Goal: Task Accomplishment & Management: Complete application form

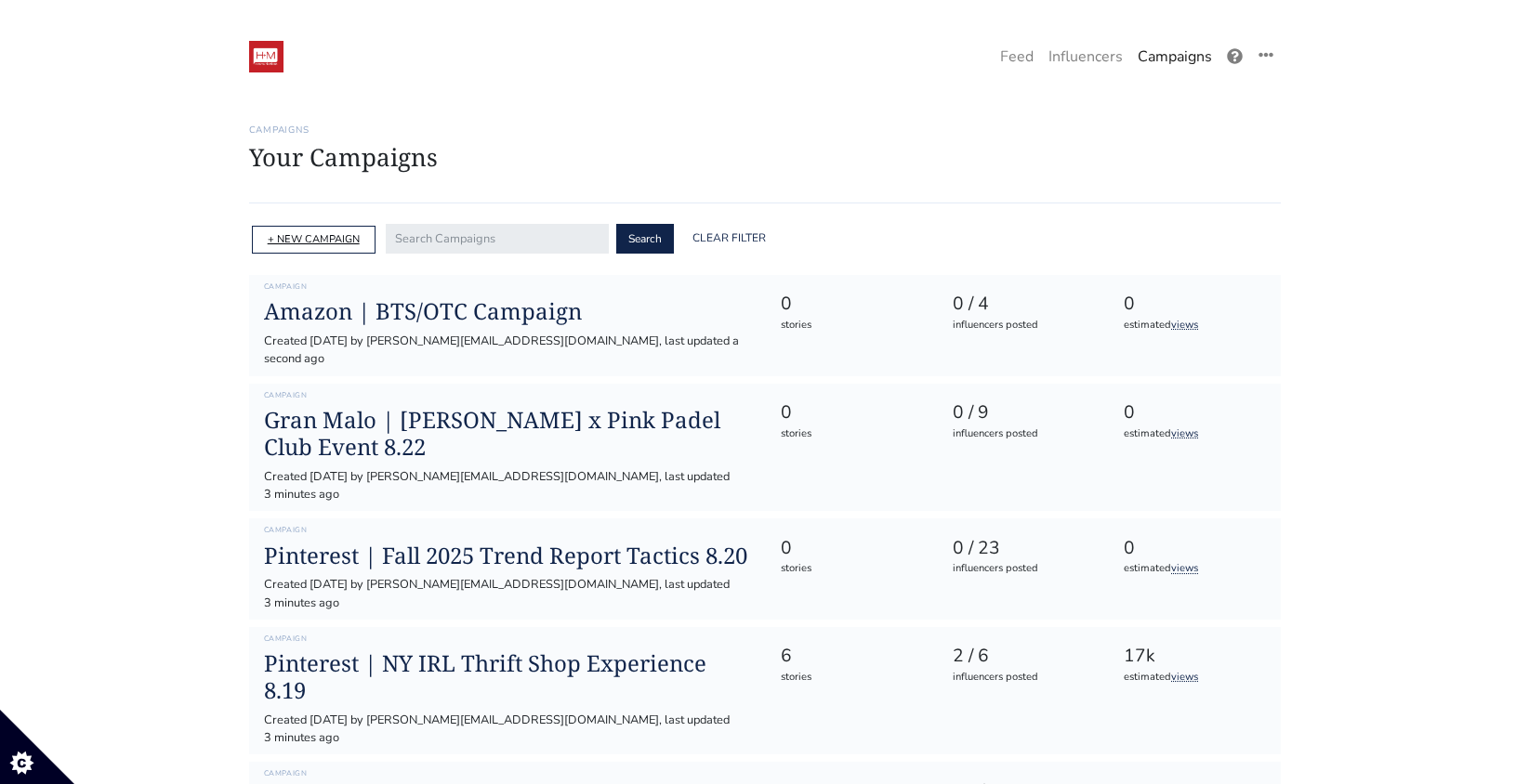
click at [283, 236] on link "+ NEW CAMPAIGN" at bounding box center [313, 239] width 92 height 14
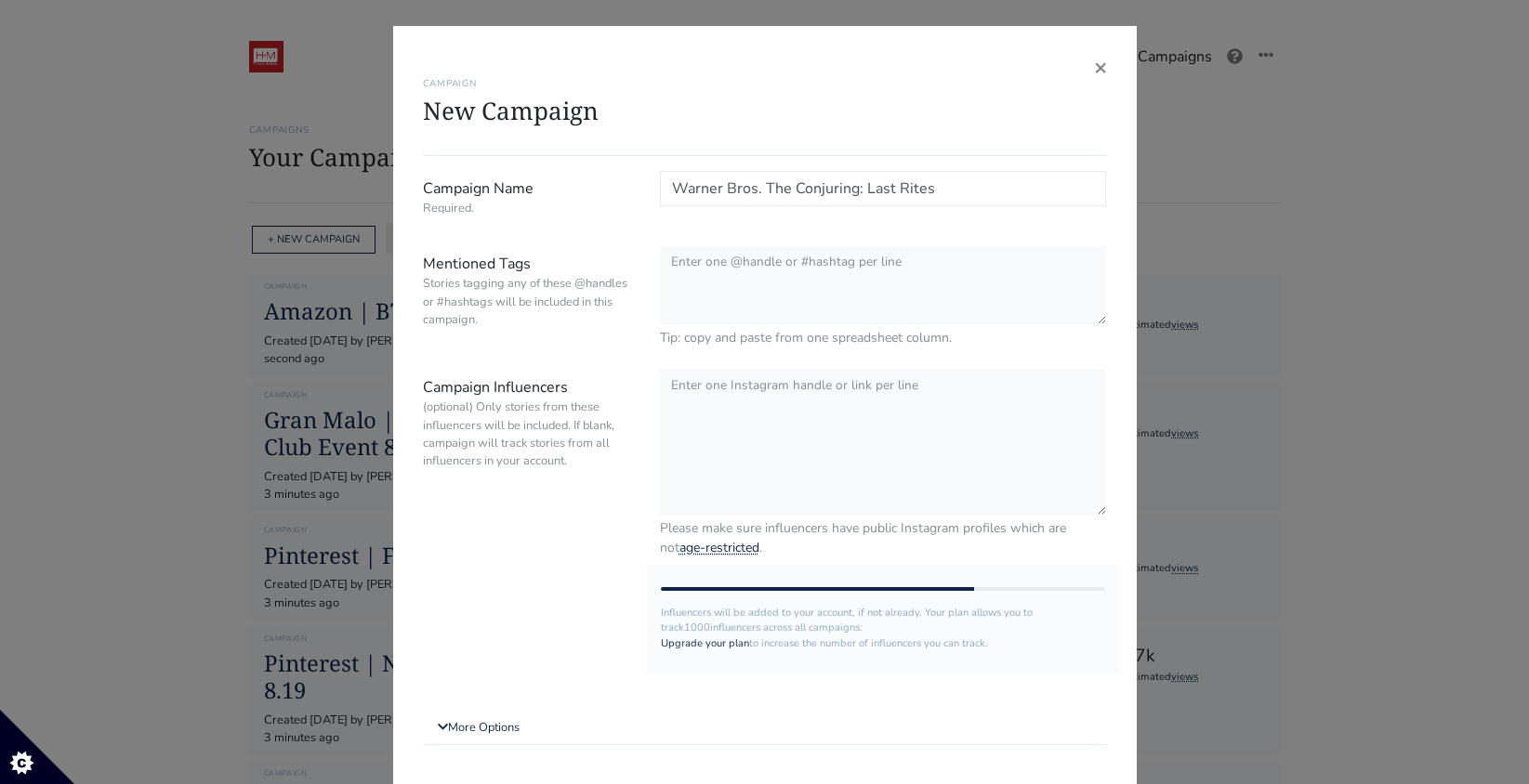
type input "Warner Bros. The Conjuring: Last Rites"
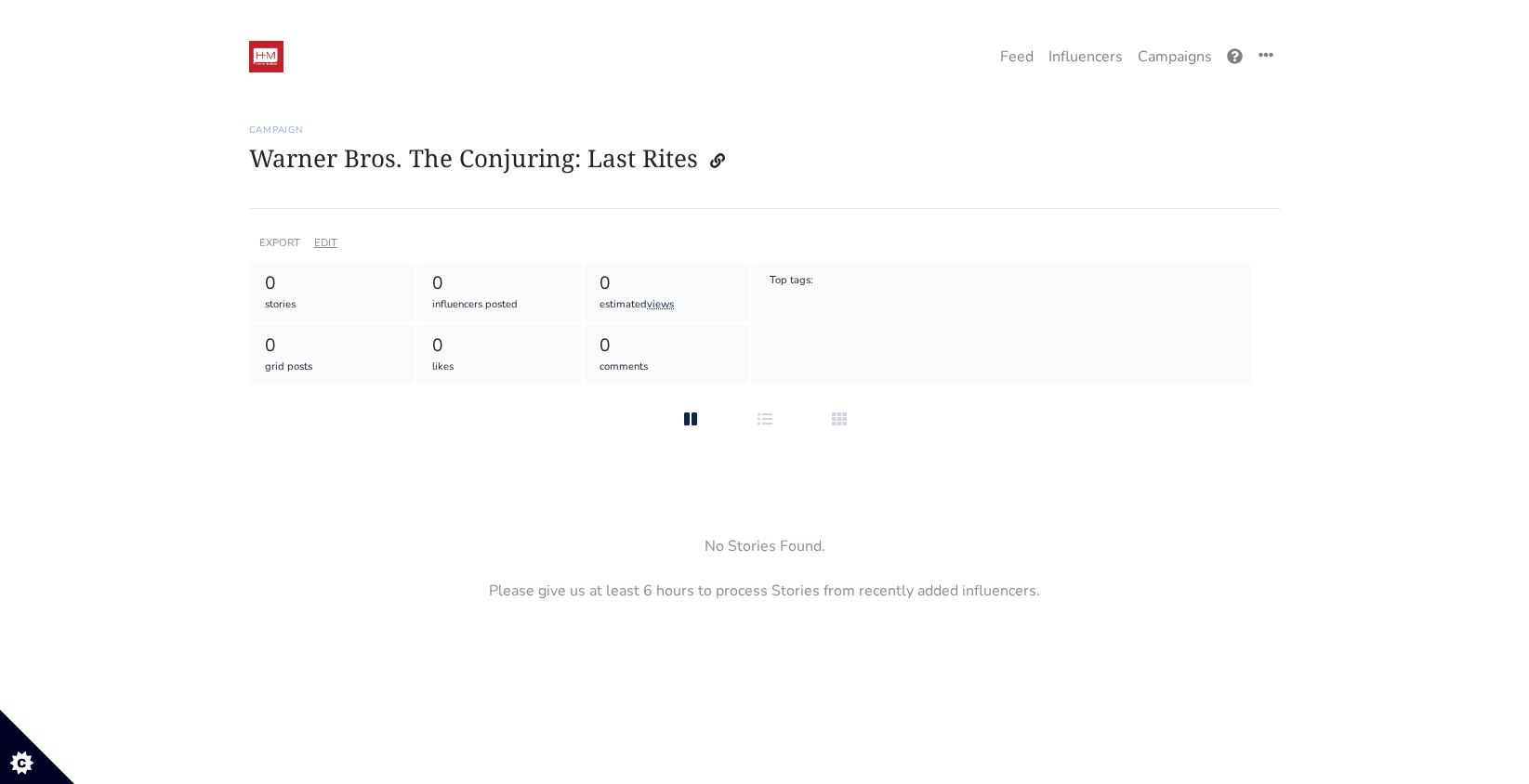
click at [324, 242] on link "EDIT" at bounding box center [326, 242] width 24 height 14
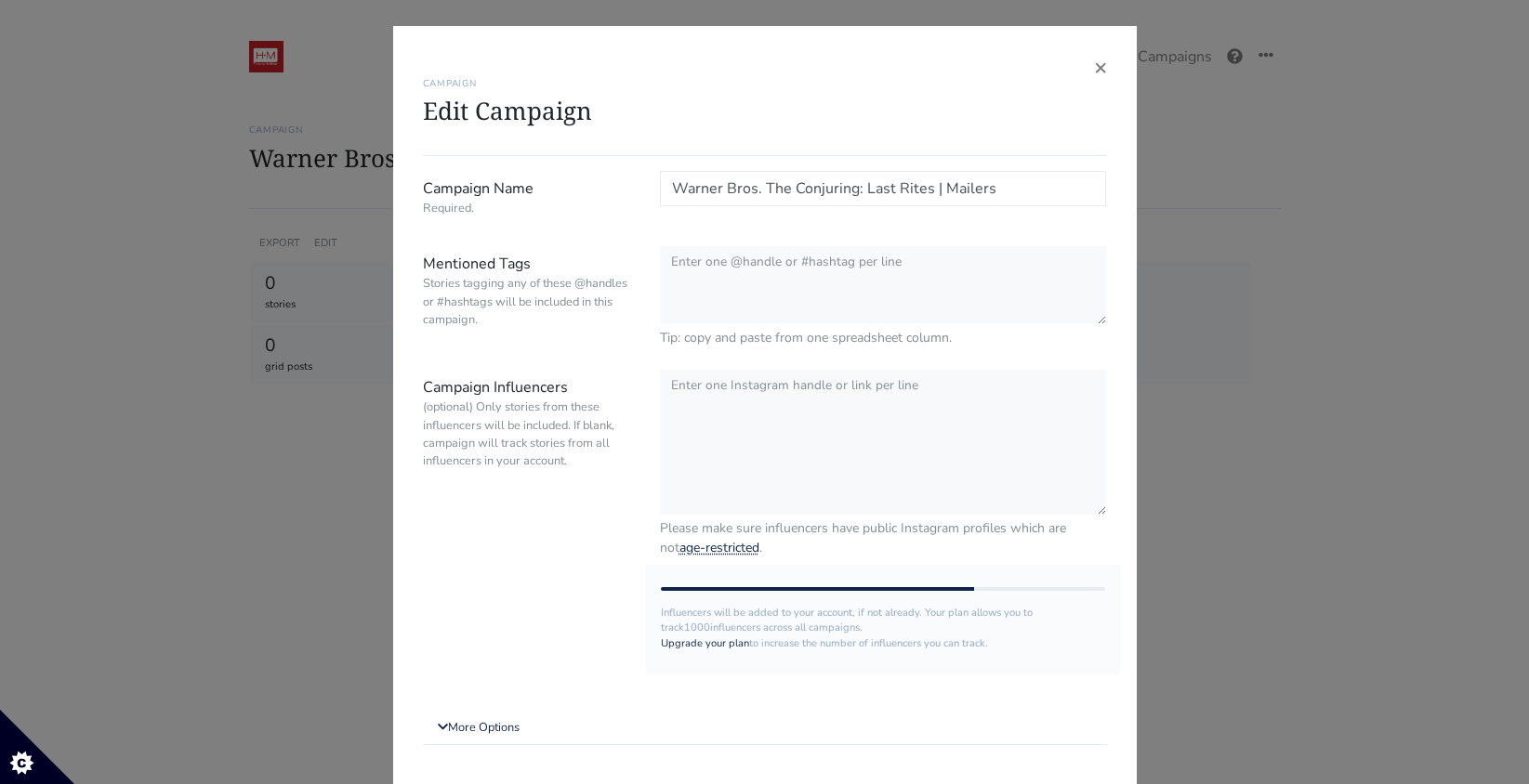
type input "Warner Bros. The Conjuring: Last Rites | Mailers"
click at [876, 283] on textarea "Mentioned Tags Stories tagging any of these @handles or #hashtags will be inclu…" at bounding box center [883, 286] width 447 height 80
paste textarea "@warnerbros | #TheConjuring:LastRites |Only in theatres September 5 | @HM_Comms"
click at [770, 265] on textarea "@warnerbros | #TheConjuring:LastRites |Only in theatres September 5 | @HM_Comms" at bounding box center [883, 286] width 447 height 80
click at [846, 285] on textarea "@warnerbros #TheConjuring:LastRites |Only in theatres September 5 | @HM_Comms" at bounding box center [883, 286] width 447 height 80
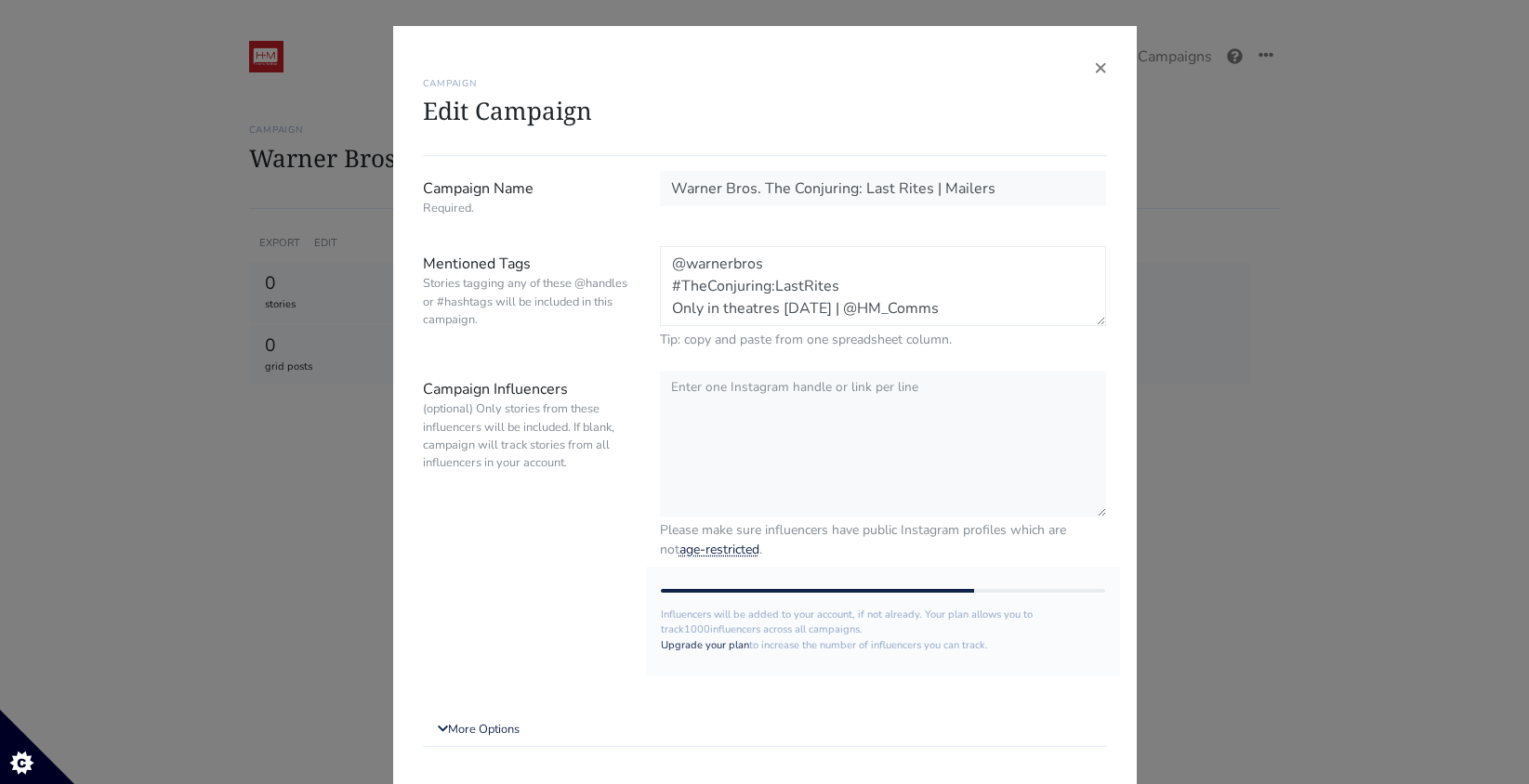
click at [750, 307] on textarea "@warnerbros #TheConjuring:LastRites Only in theatres September 5 | @HM_Comms" at bounding box center [883, 286] width 447 height 80
click at [765, 304] on textarea "@warnerbros #TheConjuring:LastRites Only in theatres September 5 | @HM_Comms" at bounding box center [883, 286] width 447 height 80
click at [666, 310] on textarea "@warnerbros #TheConjuring:LastRites Only in theaters September 5 | @HM_Comms" at bounding box center [883, 286] width 447 height 80
click at [868, 292] on textarea "@warnerbros #TheConjuring:LastRites #OnlyintheatersSeptember5 @HM_Comms" at bounding box center [883, 286] width 447 height 80
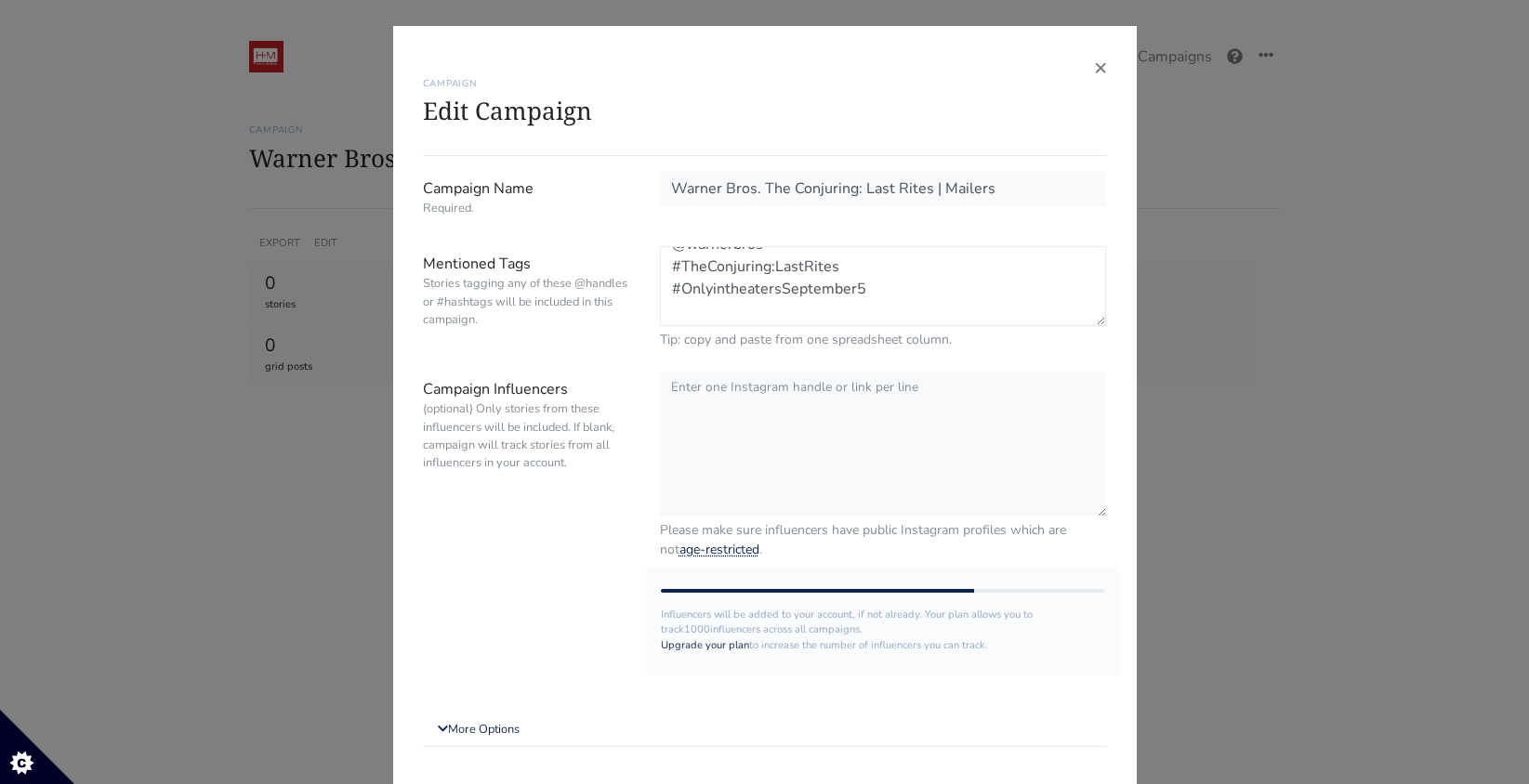
scroll to position [23, 0]
click at [680, 306] on textarea "@warnerbros #TheConjuring:LastRites #OnlyintheatersSeptember5 $TC:LR @HM_Comms" at bounding box center [883, 286] width 447 height 80
type textarea "@warnerbros #TheConjuring:LastRites #OnlyintheatersSeptember5 #TC:LR @HM_Comms"
click at [755, 409] on textarea "Campaign Influencers (optional) Only stories from these influencers will be inc…" at bounding box center [883, 443] width 447 height 147
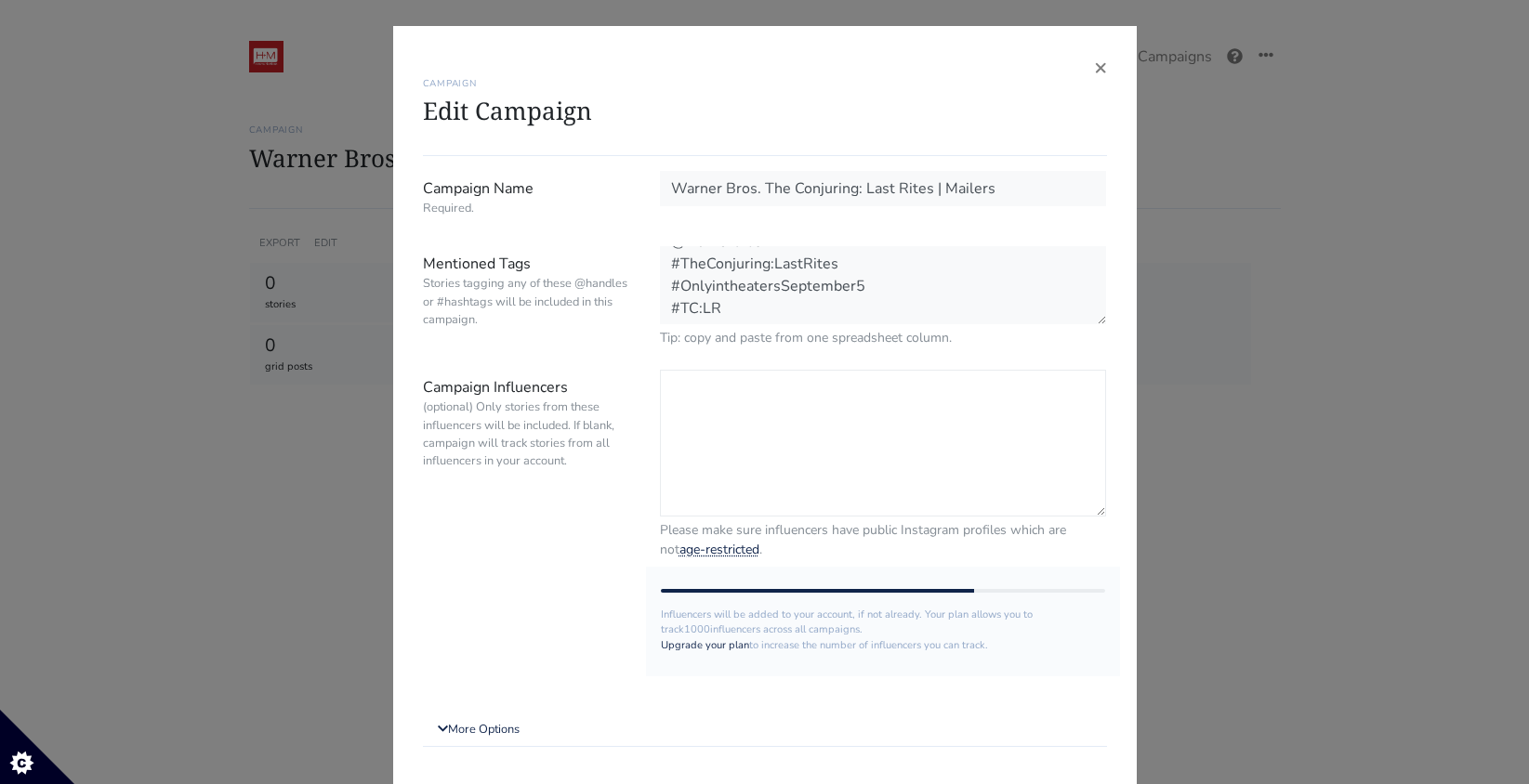
paste textarea "@eccmanuel15 @glittergl4mmm @filmtopia @cocognzx @moviemija @itsclaudialopez @m…"
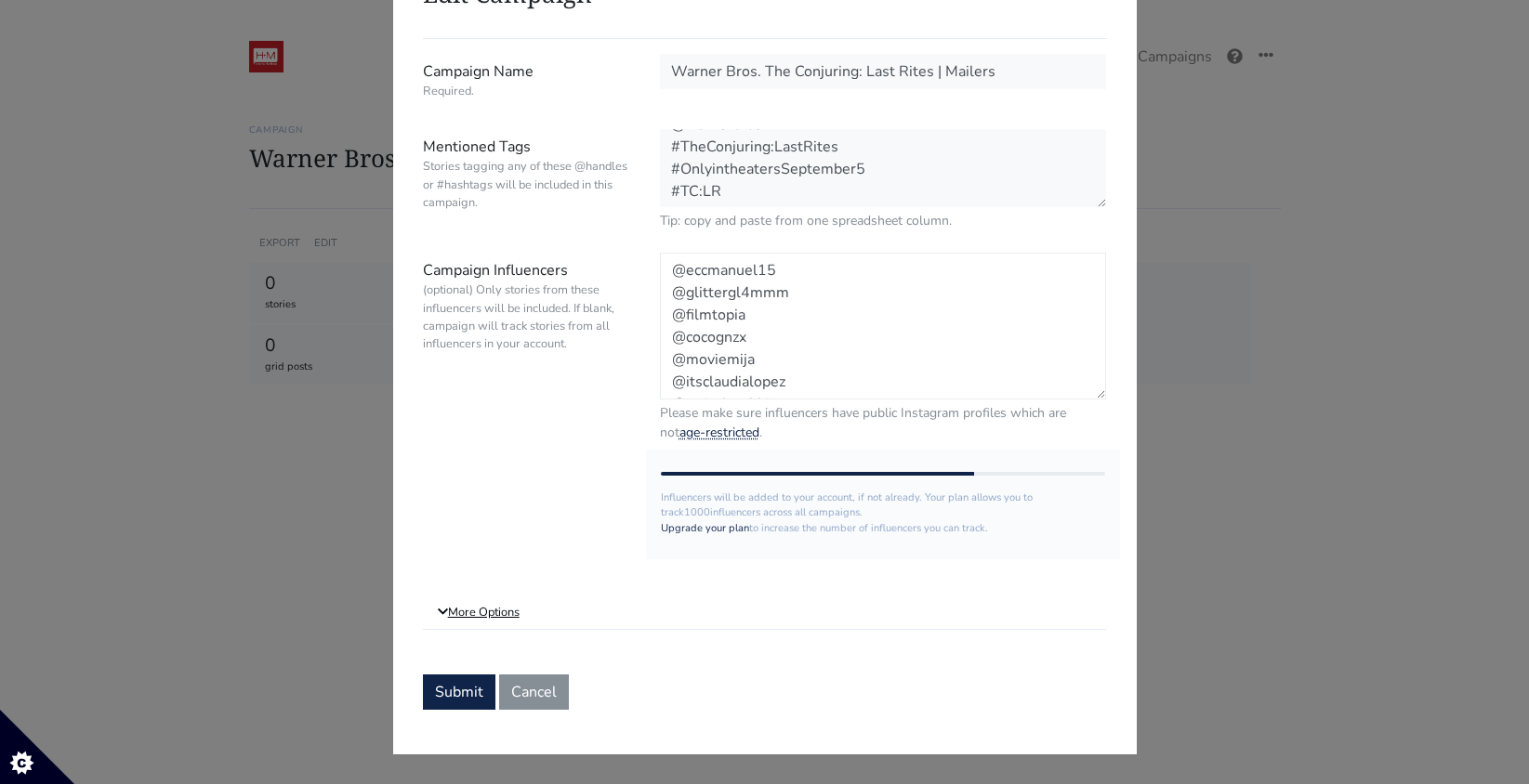
type textarea "@eccmanuel15 @glittergl4mmm @filmtopia @cocognzx @moviemija @itsclaudialopez @m…"
click at [513, 622] on link "More Options" at bounding box center [764, 612] width 684 height 33
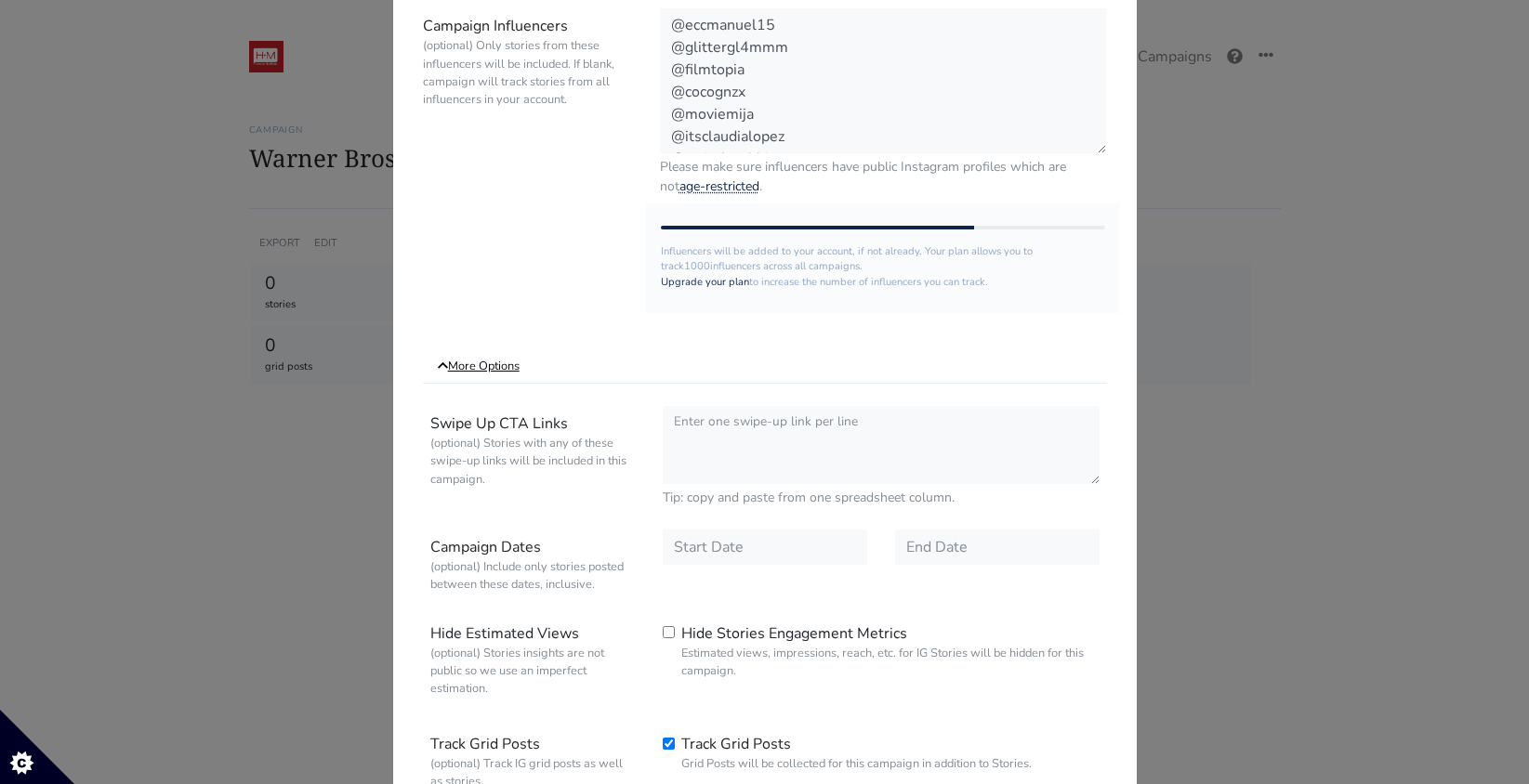
scroll to position [543, 0]
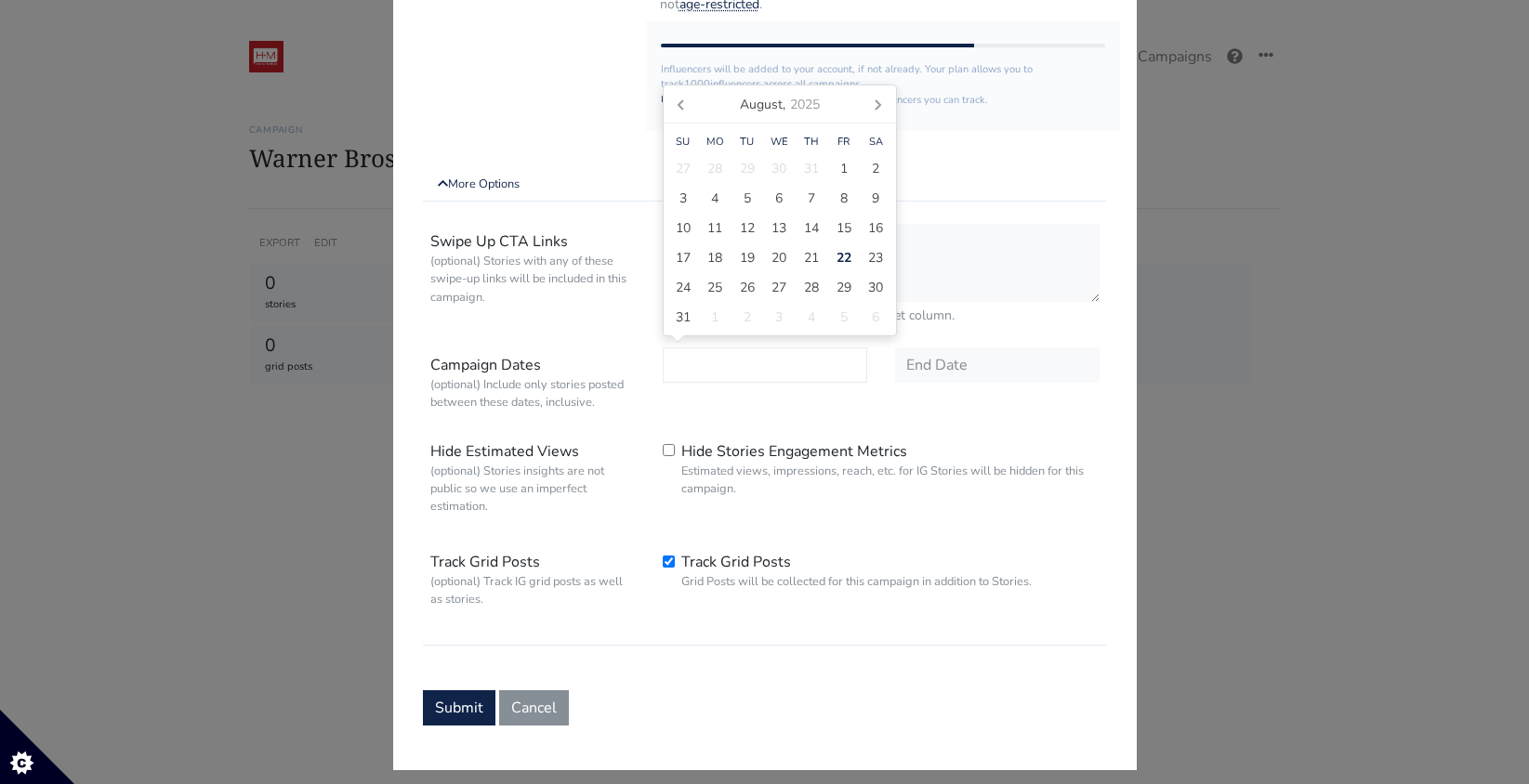
click at [727, 370] on input "text" at bounding box center [764, 364] width 205 height 35
click at [720, 286] on span "25" at bounding box center [714, 287] width 15 height 20
type input "2025-08-25"
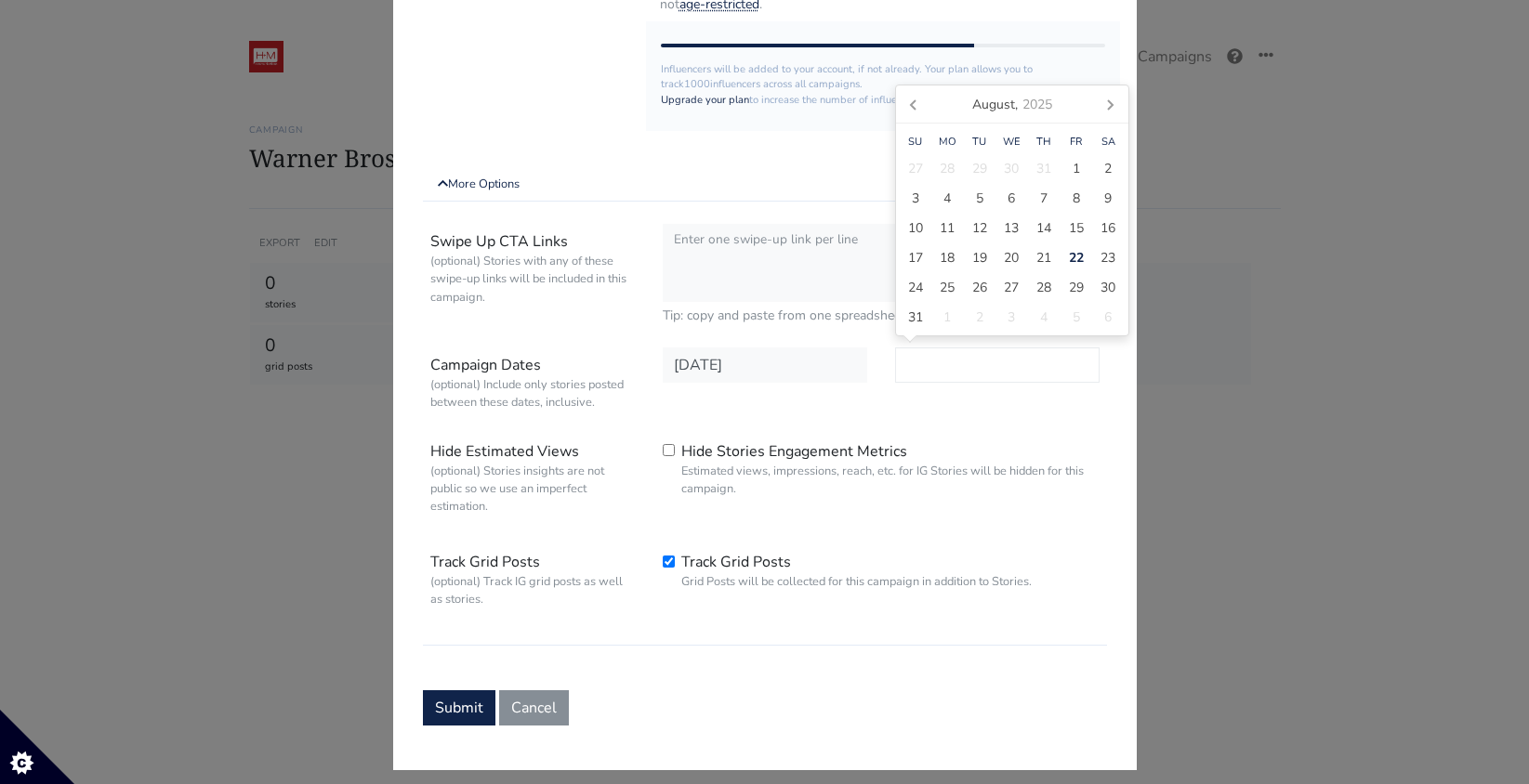
click at [961, 364] on input "text" at bounding box center [997, 364] width 205 height 35
click at [1099, 107] on icon at bounding box center [1110, 105] width 30 height 30
click at [1077, 202] on span "5" at bounding box center [1076, 198] width 8 height 20
type input "2025-09-05"
click at [447, 715] on button "Submit" at bounding box center [459, 708] width 73 height 35
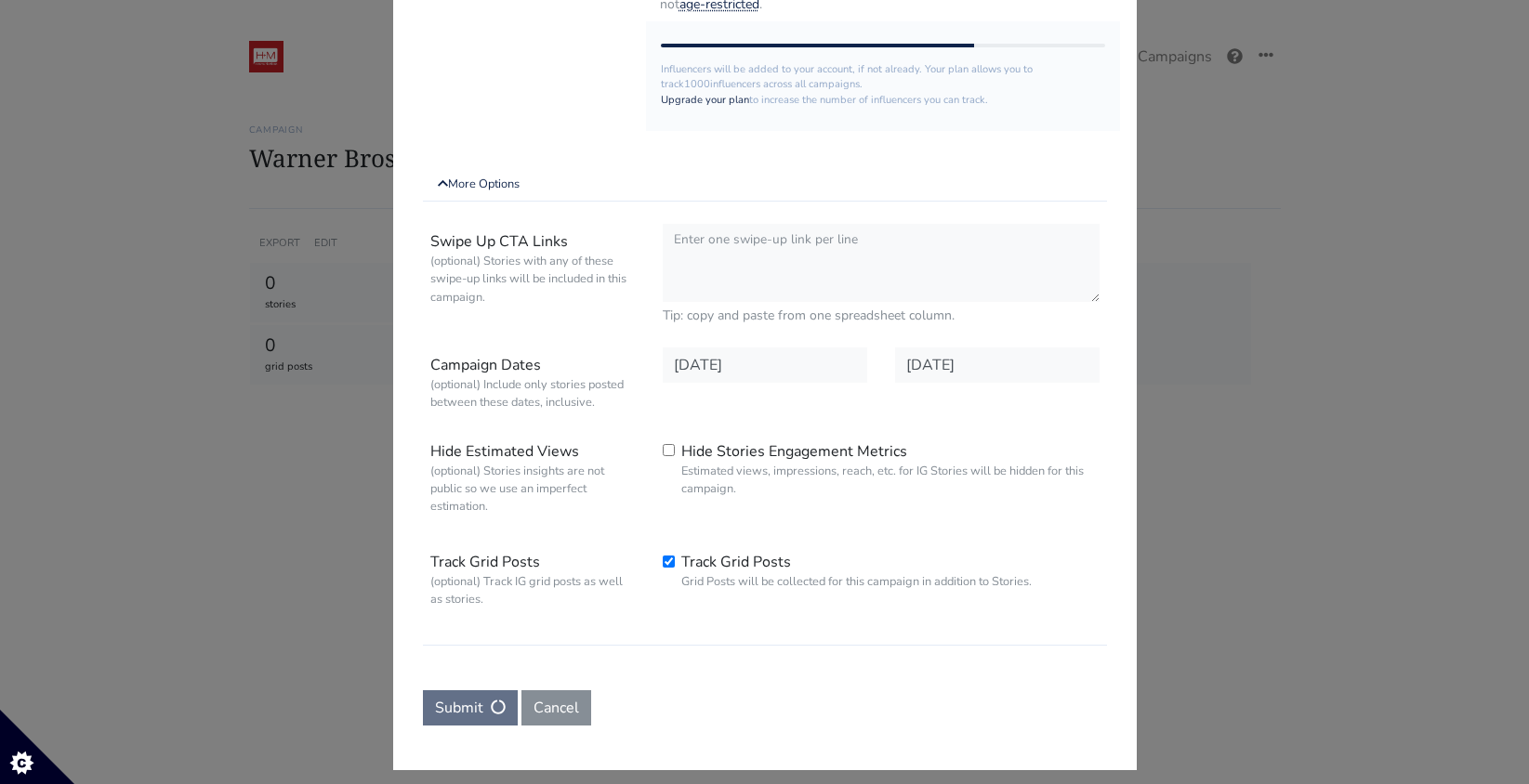
scroll to position [0, 0]
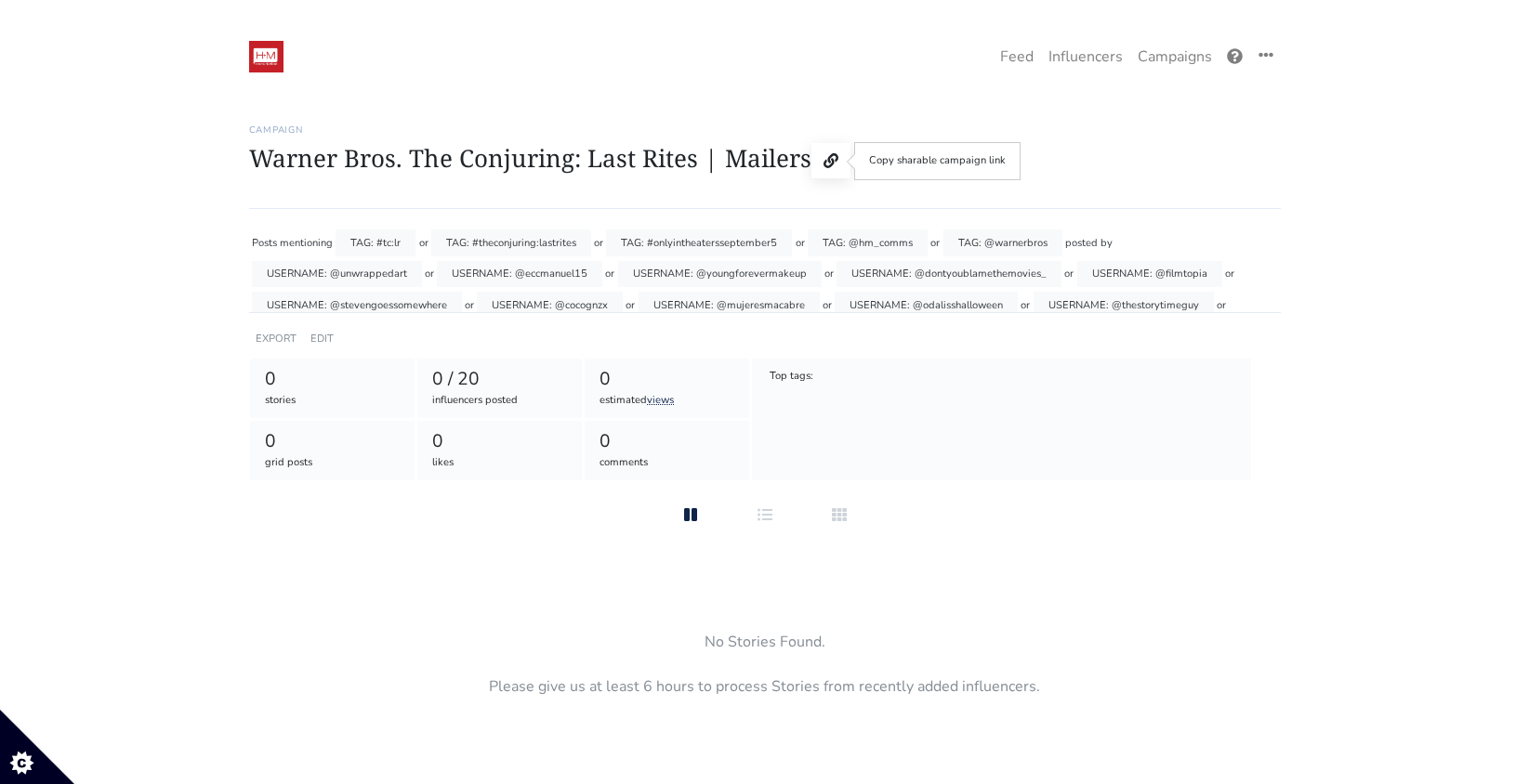
click at [834, 156] on button at bounding box center [831, 160] width 39 height 35
